Goal: Transaction & Acquisition: Register for event/course

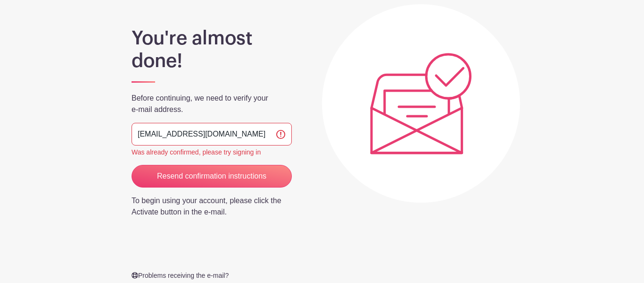
scroll to position [77, 0]
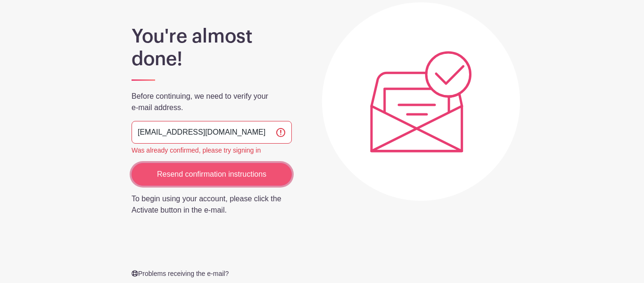
click at [240, 168] on input "Resend confirmation instructions" at bounding box center [212, 174] width 160 height 23
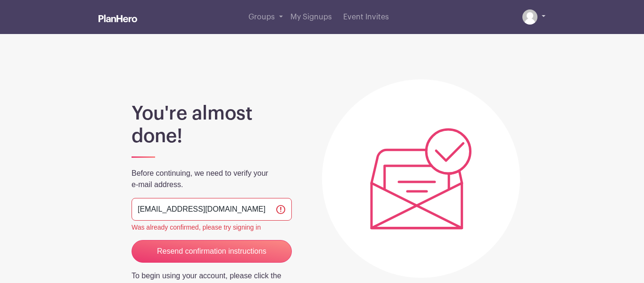
click at [541, 14] on link at bounding box center [534, 16] width 23 height 15
click at [544, 16] on link at bounding box center [534, 16] width 23 height 15
click at [134, 22] on img at bounding box center [118, 19] width 39 height 8
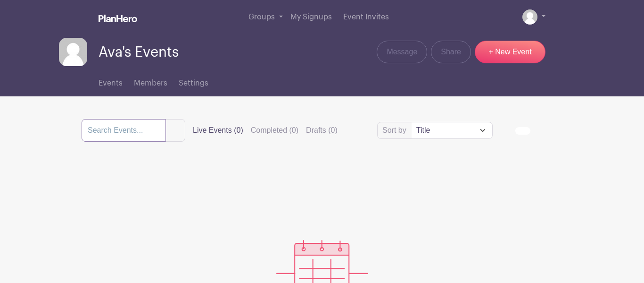
click at [164, 129] on input "search" at bounding box center [124, 130] width 84 height 23
type input "boiling springs high class of 26 senior makeup portraits"
click at [166, 119] on button "submit" at bounding box center [176, 130] width 20 height 23
click at [353, 22] on link "Event Invites" at bounding box center [366, 17] width 53 height 34
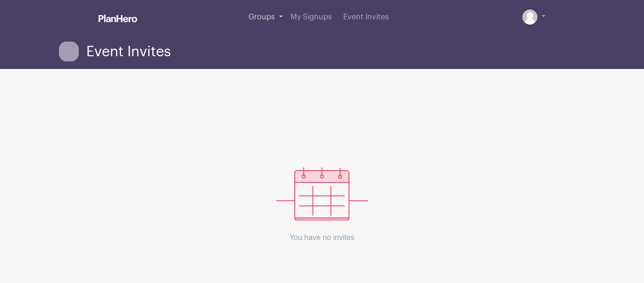
click at [280, 16] on link "Groups" at bounding box center [266, 17] width 42 height 34
click at [300, 17] on span "My Signups" at bounding box center [312, 17] width 42 height 8
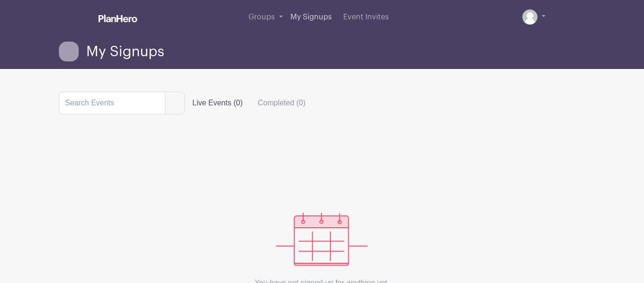
click at [300, 17] on span "My Signups" at bounding box center [312, 17] width 42 height 8
click at [135, 112] on input "search" at bounding box center [112, 103] width 107 height 23
type input "boiling springs class of 2026 makeup"
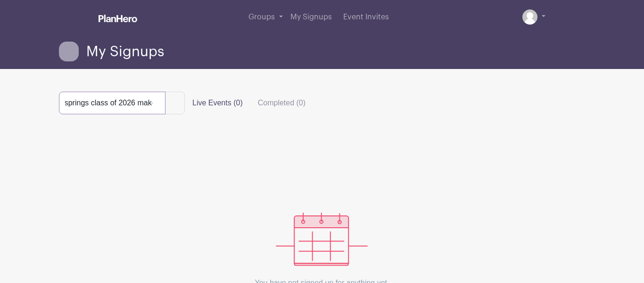
click at [165, 92] on button "submit" at bounding box center [175, 103] width 20 height 23
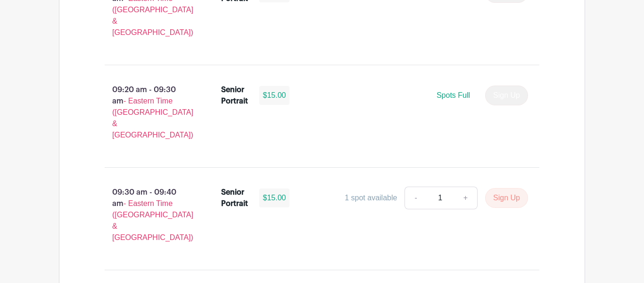
scroll to position [938, 0]
click at [496, 187] on button "Sign Up" at bounding box center [506, 197] width 43 height 20
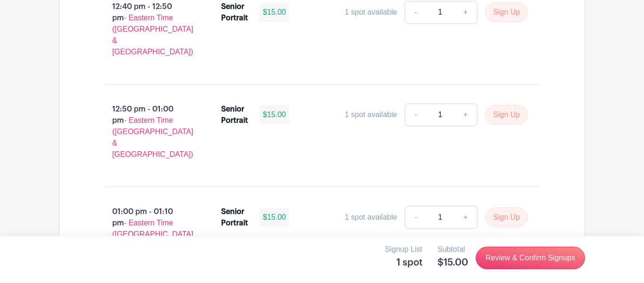
scroll to position [3069, 0]
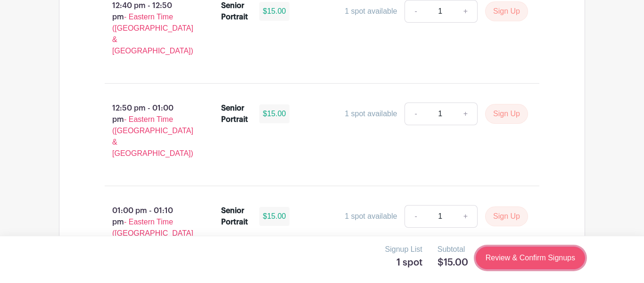
click at [521, 260] on link "Review & Confirm Signups" at bounding box center [530, 257] width 109 height 23
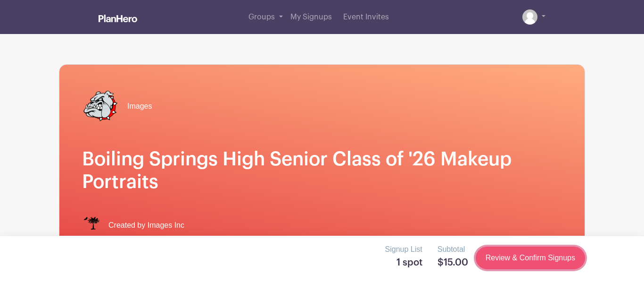
click at [521, 260] on link "Review & Confirm Signups" at bounding box center [530, 257] width 109 height 23
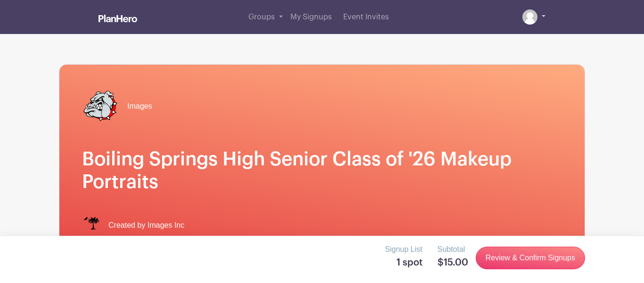
click at [544, 17] on link at bounding box center [534, 16] width 23 height 15
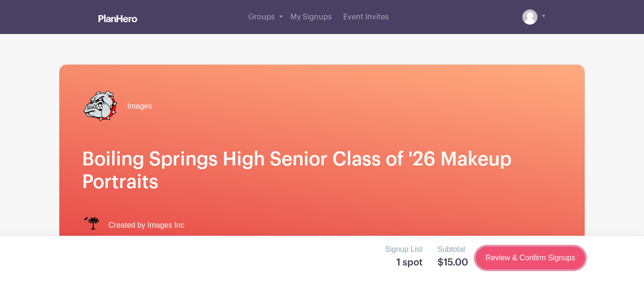
click at [512, 252] on link "Review & Confirm Signups" at bounding box center [530, 257] width 109 height 23
click at [514, 253] on link "Review & Confirm Signups" at bounding box center [530, 257] width 109 height 23
click at [539, 258] on link "Review & Confirm Signups" at bounding box center [530, 257] width 109 height 23
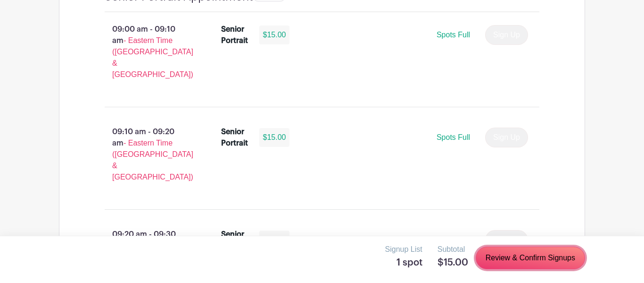
scroll to position [799, 0]
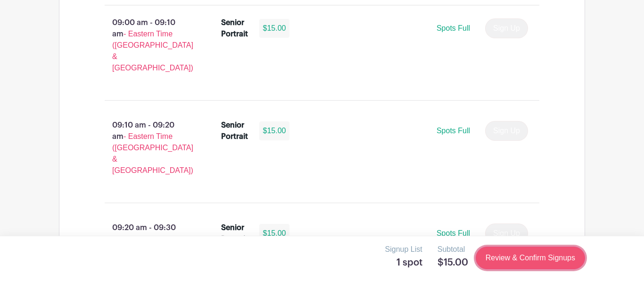
click at [492, 257] on link "Review & Confirm Signups" at bounding box center [530, 257] width 109 height 23
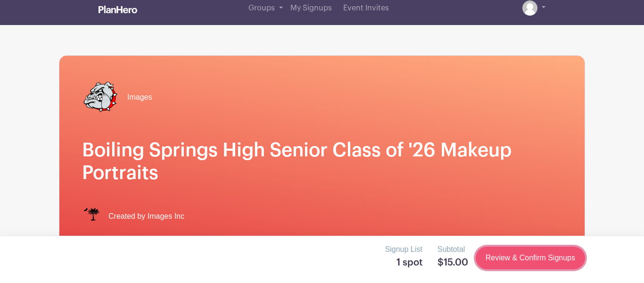
scroll to position [0, 0]
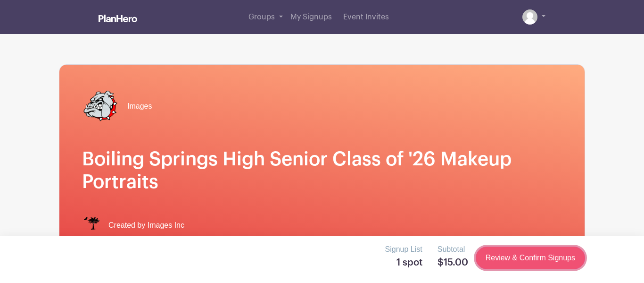
click at [492, 257] on link "Review & Confirm Signups" at bounding box center [530, 257] width 109 height 23
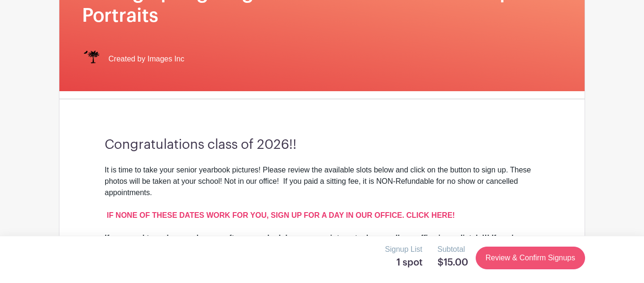
scroll to position [166, 0]
click at [499, 257] on link "Review & Confirm Signups" at bounding box center [530, 257] width 109 height 23
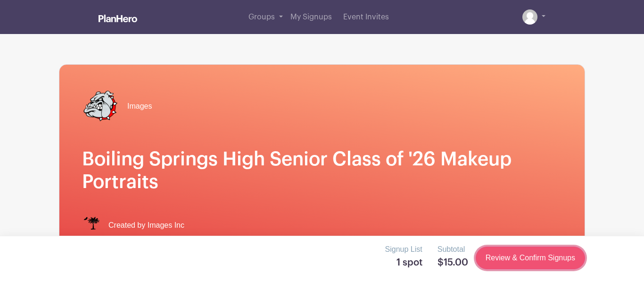
click at [499, 257] on link "Review & Confirm Signups" at bounding box center [530, 257] width 109 height 23
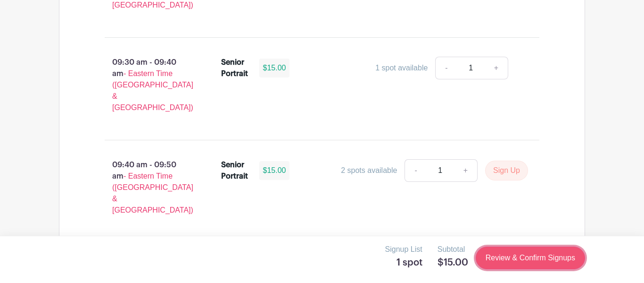
scroll to position [1067, 0]
click at [499, 257] on link "Review & Confirm Signups" at bounding box center [530, 257] width 109 height 23
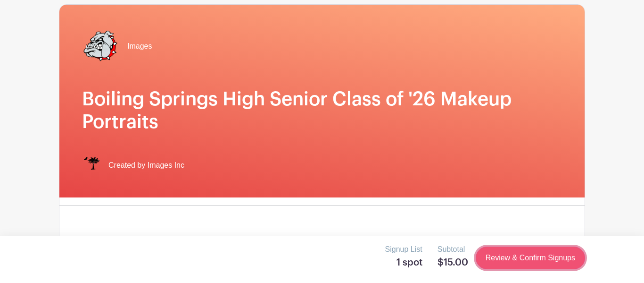
scroll to position [0, 0]
